Goal: Information Seeking & Learning: Learn about a topic

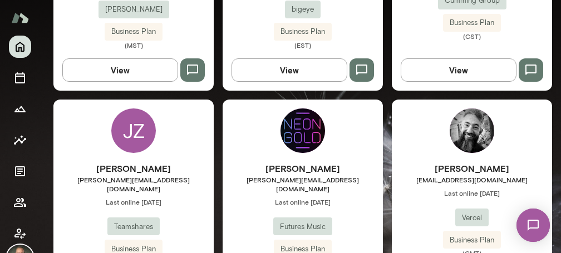
scroll to position [1335, 0]
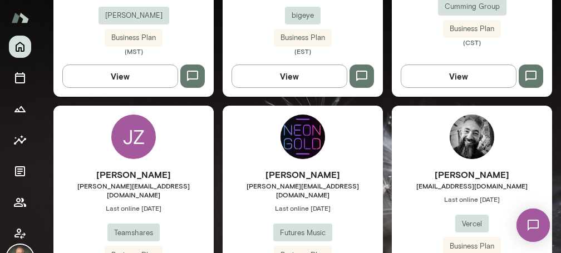
click at [433, 168] on h6 "[PERSON_NAME]" at bounding box center [472, 174] width 160 height 13
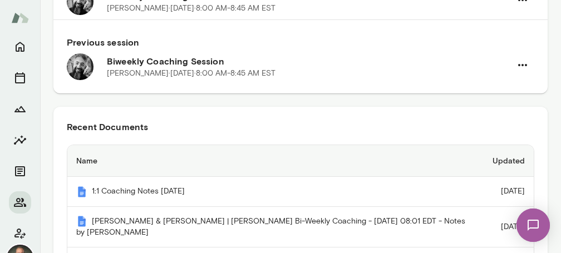
scroll to position [170, 0]
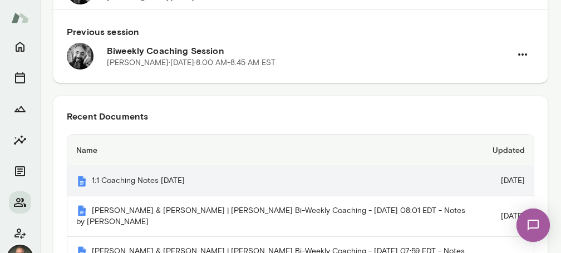
click at [185, 176] on th "1:1 Coaching Notes [DATE]" at bounding box center [275, 181] width 416 height 30
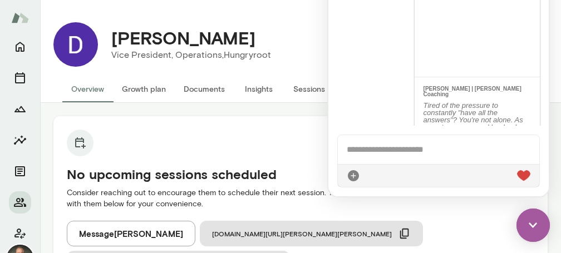
scroll to position [167, 0]
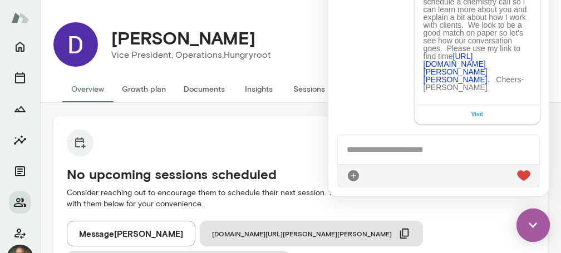
click at [538, 229] on img at bounding box center [532, 225] width 33 height 33
